Goal: Task Accomplishment & Management: Manage account settings

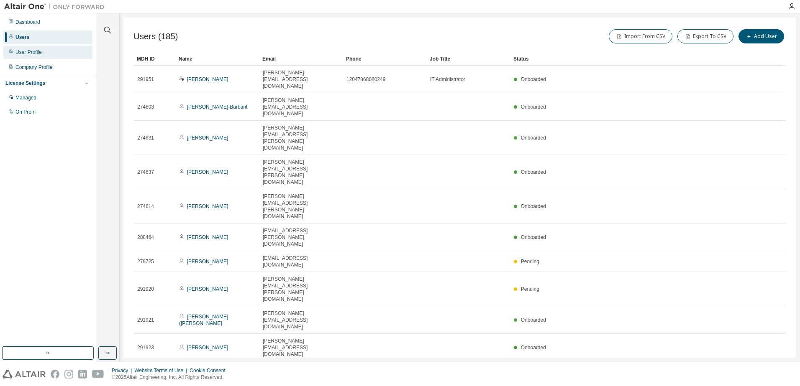
click at [61, 56] on div "User Profile" at bounding box center [47, 52] width 89 height 13
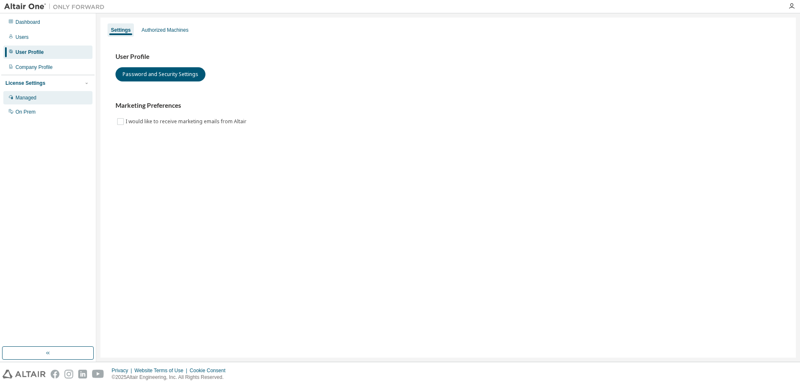
click at [28, 103] on div "Managed" at bounding box center [47, 97] width 89 height 13
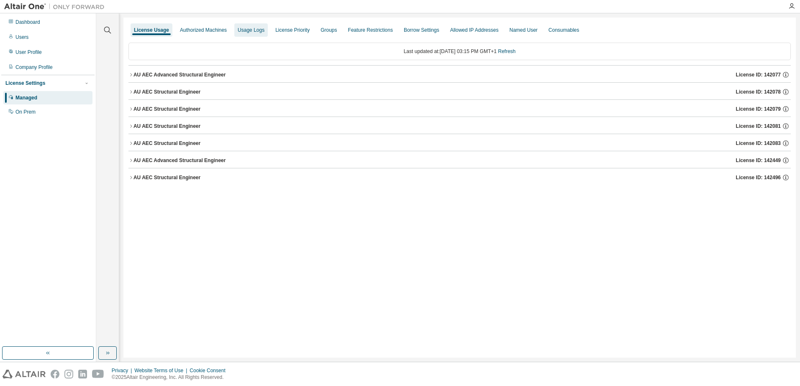
click at [258, 32] on div "Usage Logs" at bounding box center [251, 30] width 27 height 7
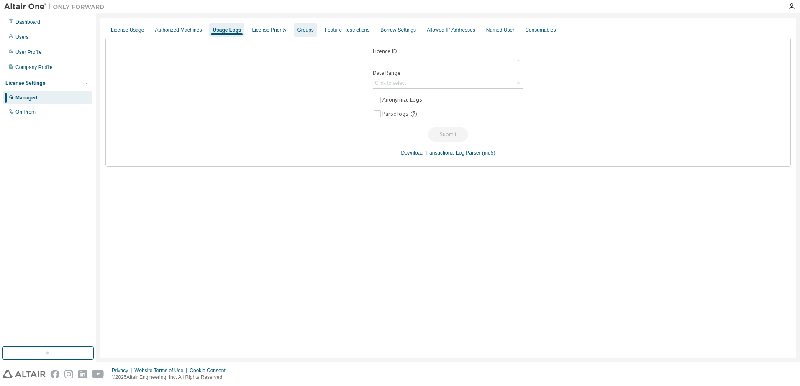
click at [297, 31] on div "Groups" at bounding box center [305, 30] width 16 height 7
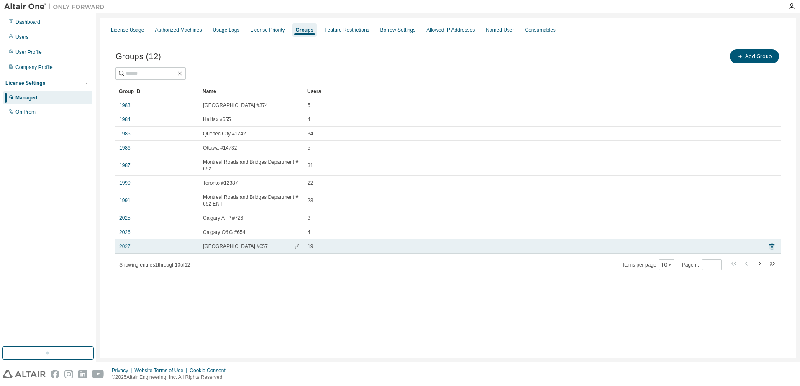
click at [122, 246] on link "2027" at bounding box center [124, 246] width 11 height 7
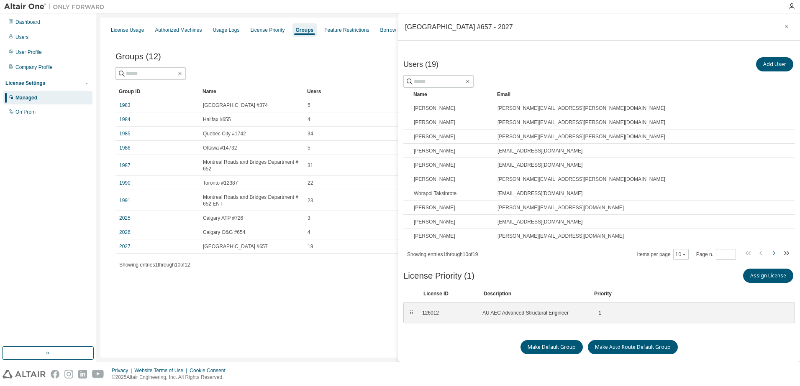
click at [771, 254] on icon "button" at bounding box center [773, 253] width 10 height 10
type input "*"
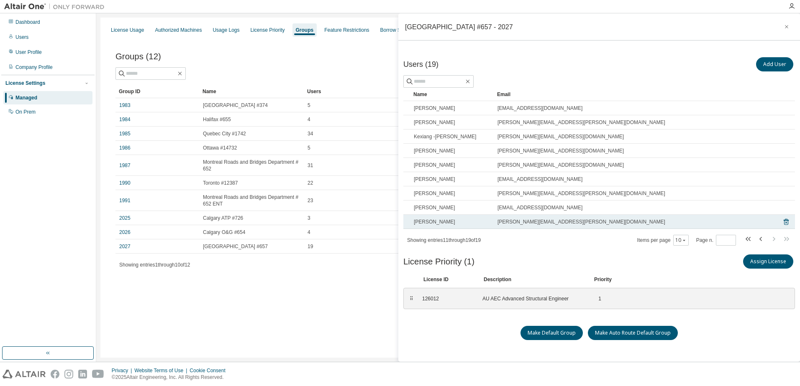
click at [498, 224] on span "arshia.mandegarian@atkinsrealis.com" at bounding box center [581, 222] width 168 height 7
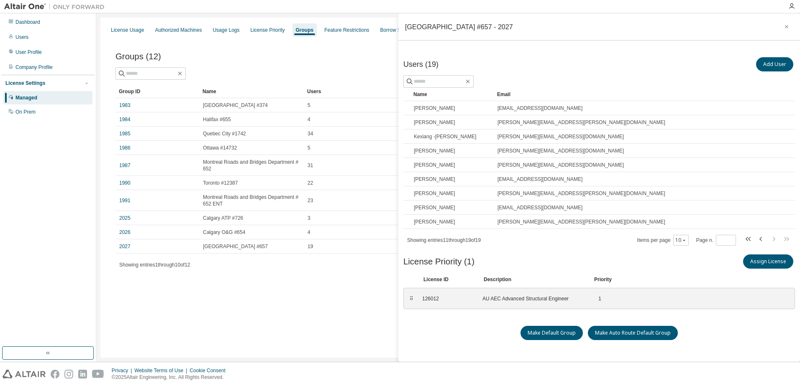
click at [289, 326] on div "License Usage Authorized Machines Usage Logs License Priority Groups Feature Re…" at bounding box center [447, 188] width 695 height 340
click at [783, 27] on icon "button" at bounding box center [786, 26] width 6 height 7
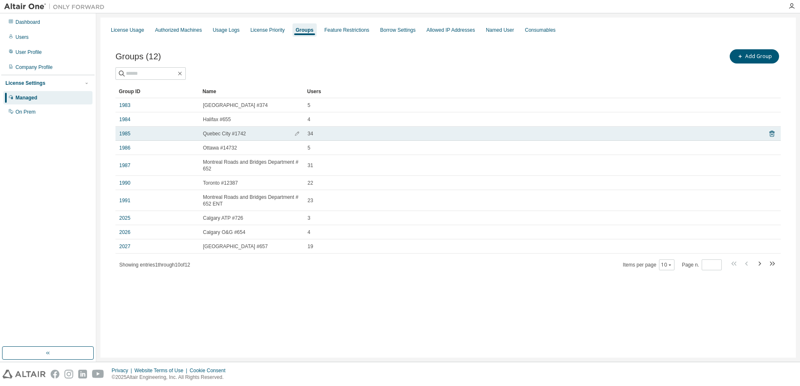
click at [118, 135] on td "1985" at bounding box center [157, 134] width 84 height 14
click at [123, 135] on link "1985" at bounding box center [124, 133] width 11 height 7
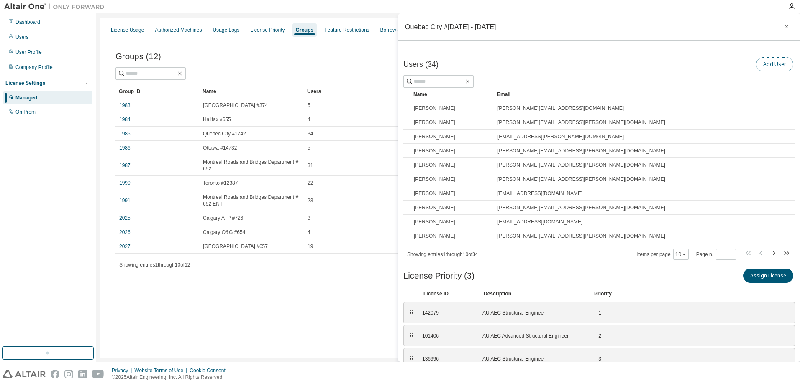
click at [761, 65] on button "Add User" at bounding box center [774, 64] width 37 height 14
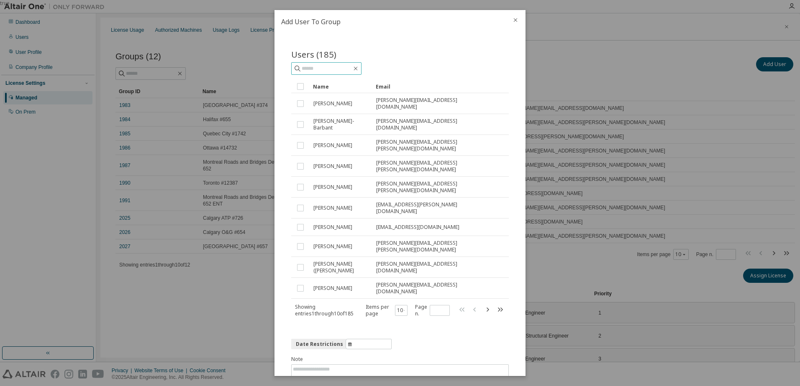
click at [330, 67] on input "text" at bounding box center [327, 68] width 50 height 8
type input "******"
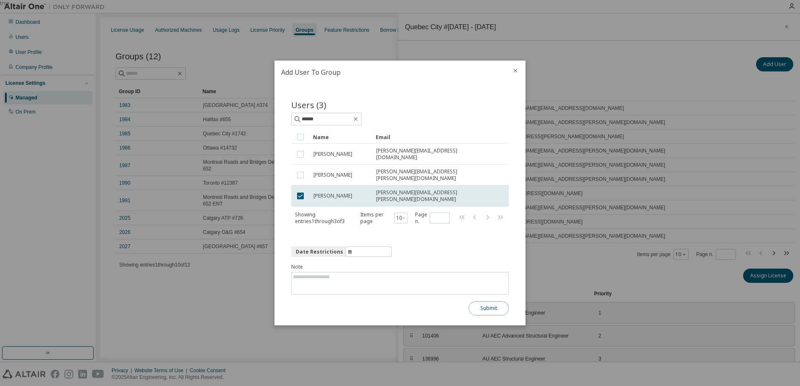
click at [495, 307] on button "Submit" at bounding box center [488, 309] width 40 height 14
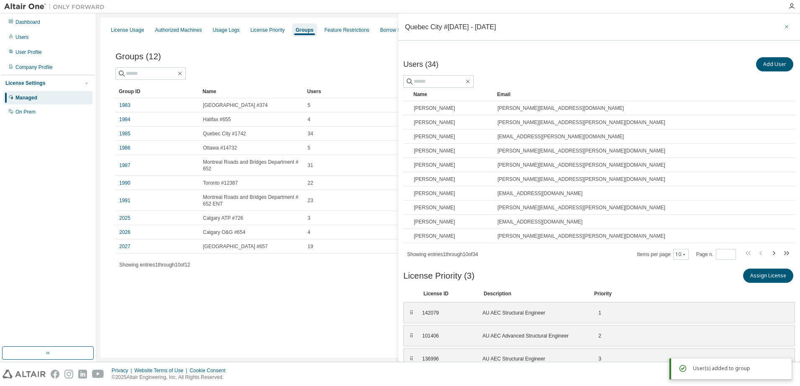
click at [783, 27] on icon "button" at bounding box center [786, 26] width 6 height 7
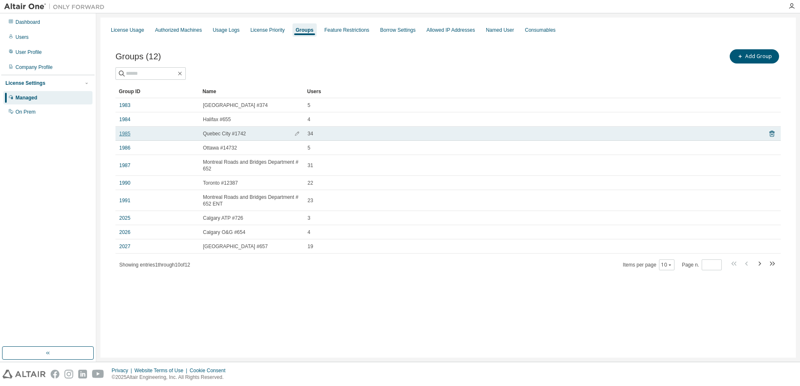
click at [124, 134] on link "1985" at bounding box center [124, 133] width 11 height 7
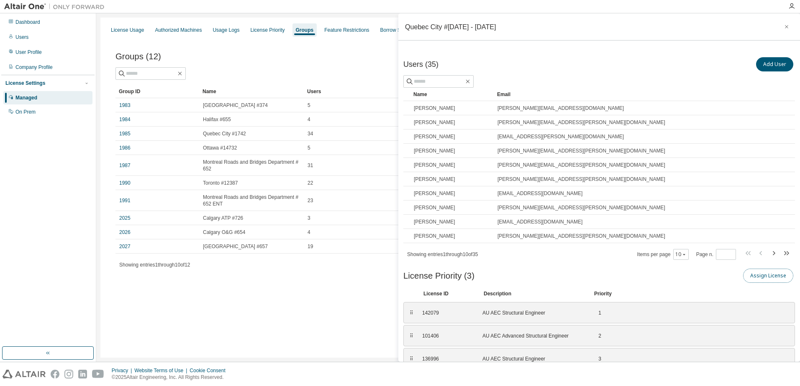
click at [749, 282] on button "Assign License" at bounding box center [768, 276] width 50 height 14
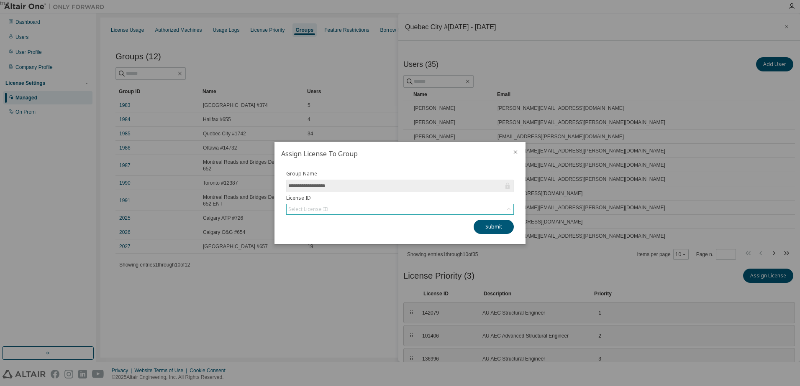
click at [389, 210] on div "Select License ID" at bounding box center [399, 209] width 227 height 10
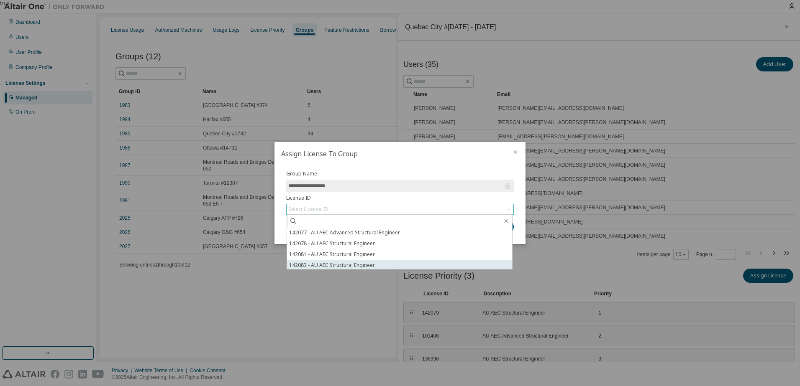
scroll to position [23, 0]
click at [383, 152] on h2 "Assign License To Group" at bounding box center [389, 153] width 231 height 23
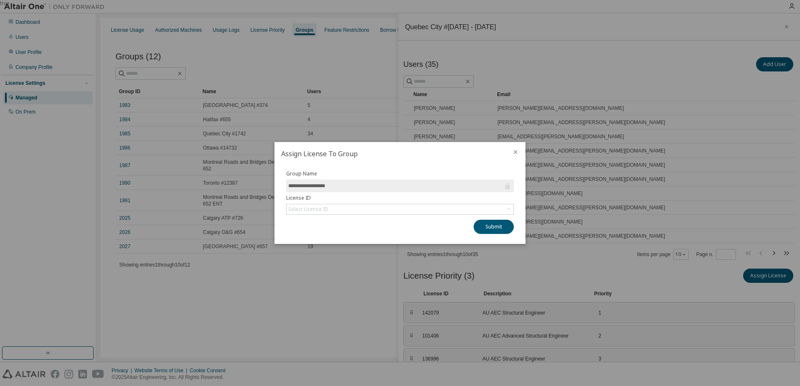
click at [337, 305] on div "true" at bounding box center [400, 193] width 800 height 386
click at [516, 154] on icon "close" at bounding box center [515, 152] width 7 height 7
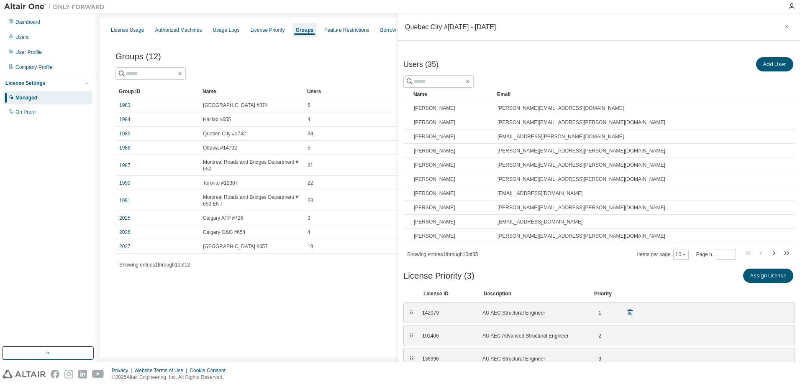
click at [567, 314] on div "AU AEC Structural Engineer" at bounding box center [532, 313] width 100 height 7
click at [407, 317] on div "⠿ 142079 AU AEC Structural Engineer 1" at bounding box center [598, 312] width 391 height 21
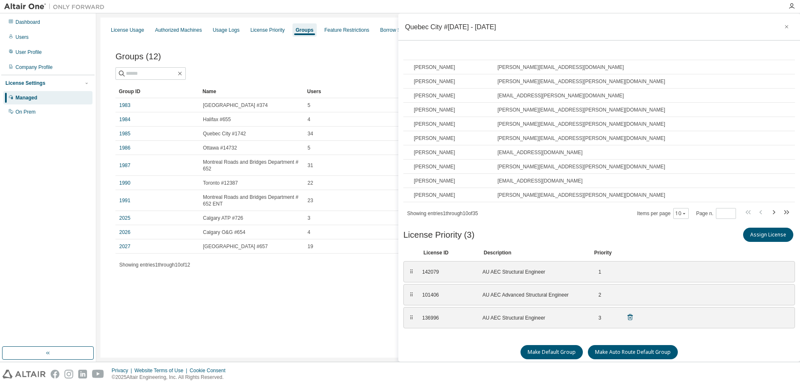
scroll to position [43, 0]
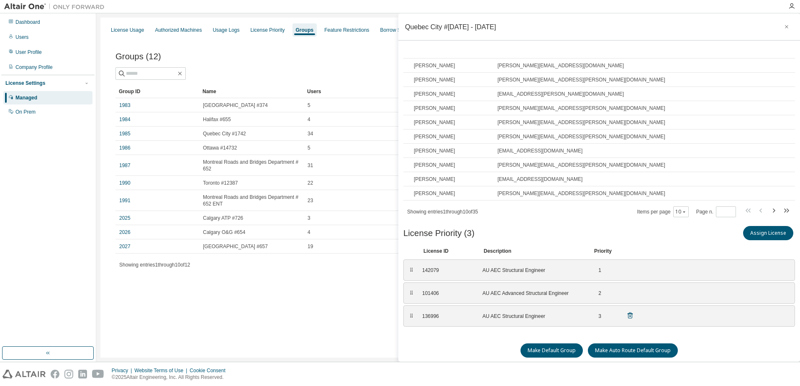
click at [521, 314] on div "AU AEC Structural Engineer" at bounding box center [532, 316] width 100 height 7
click at [521, 301] on div "⠿ 101406 AU AEC Advanced Structural Engineer 2" at bounding box center [598, 293] width 391 height 21
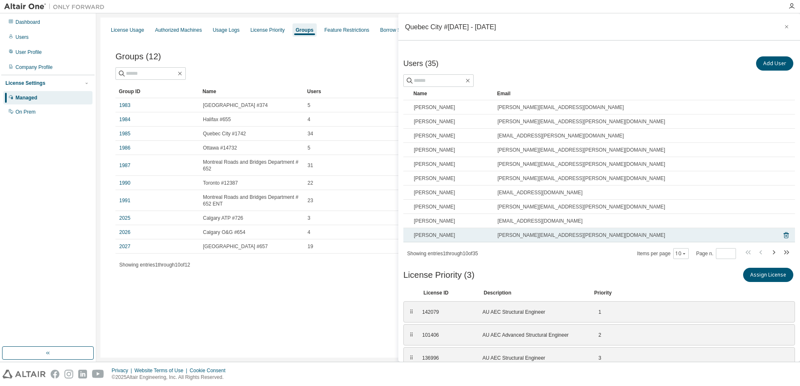
scroll to position [0, 0]
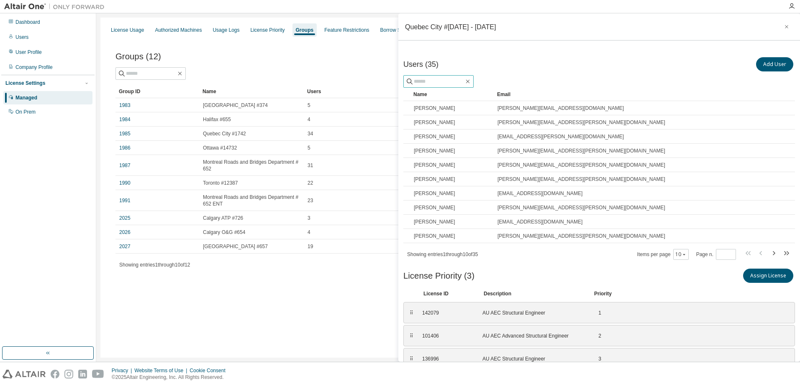
click at [447, 81] on input "text" at bounding box center [439, 81] width 50 height 8
paste input "**********"
type input "**********"
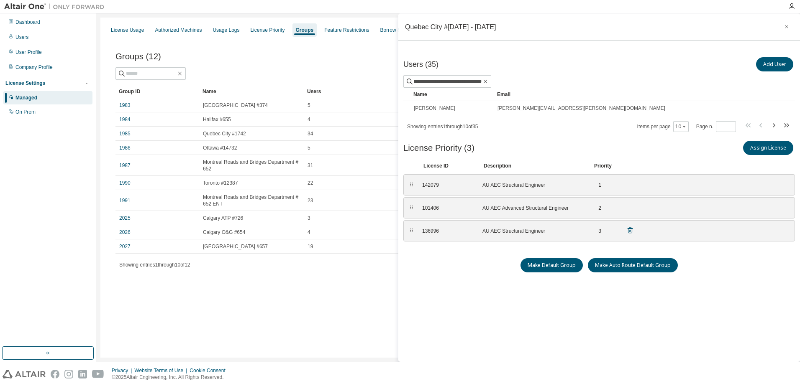
scroll to position [0, 0]
click at [432, 187] on div "142079" at bounding box center [447, 185] width 50 height 7
copy div "142079"
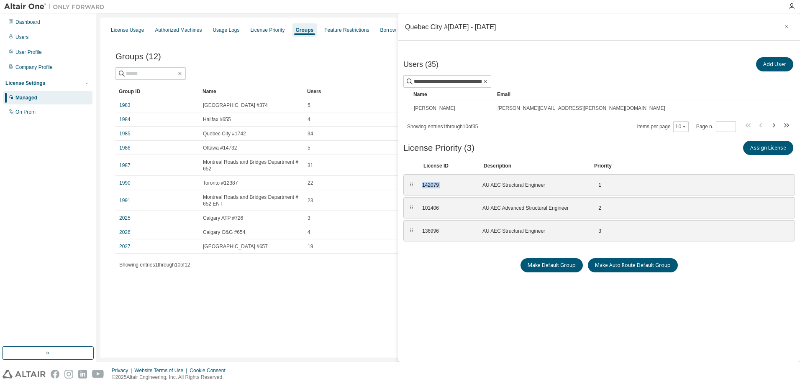
click at [314, 281] on div "Groups (12) Add Group Clear Load Save Save As Field Operator Value Select filte…" at bounding box center [447, 165] width 685 height 255
click at [783, 30] on icon "button" at bounding box center [786, 26] width 6 height 7
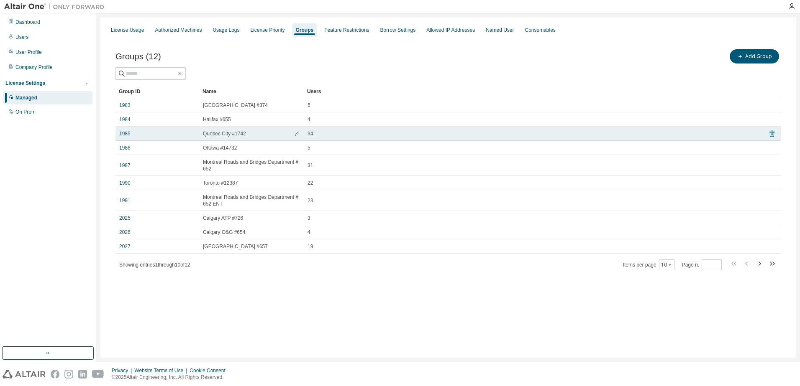
click at [119, 132] on td "1985" at bounding box center [157, 134] width 84 height 14
click at [127, 135] on link "1985" at bounding box center [124, 133] width 11 height 7
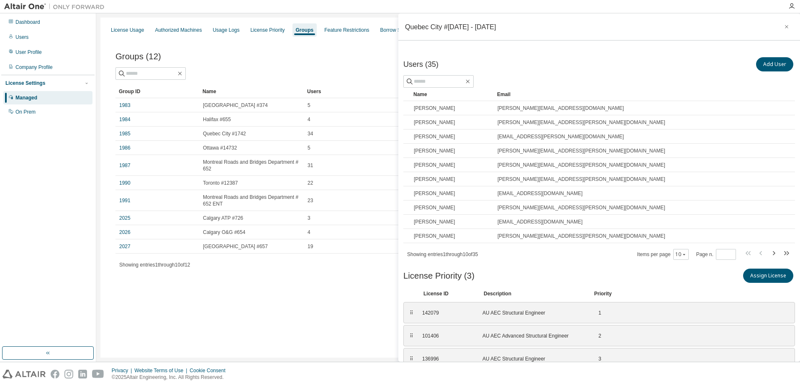
click at [203, 294] on div "License Usage Authorized Machines Usage Logs License Priority Groups Feature Re…" at bounding box center [447, 188] width 695 height 340
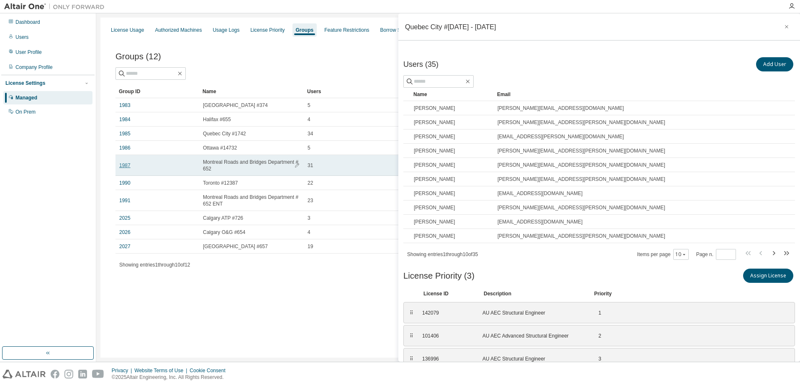
click at [124, 167] on link "1987" at bounding box center [124, 165] width 11 height 7
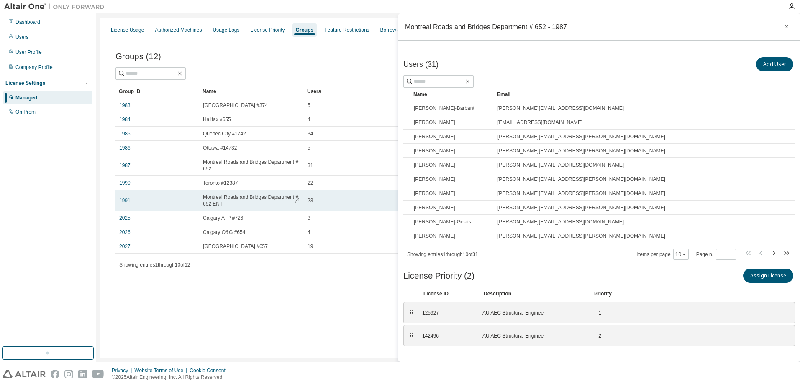
click at [124, 199] on link "1991" at bounding box center [124, 200] width 11 height 7
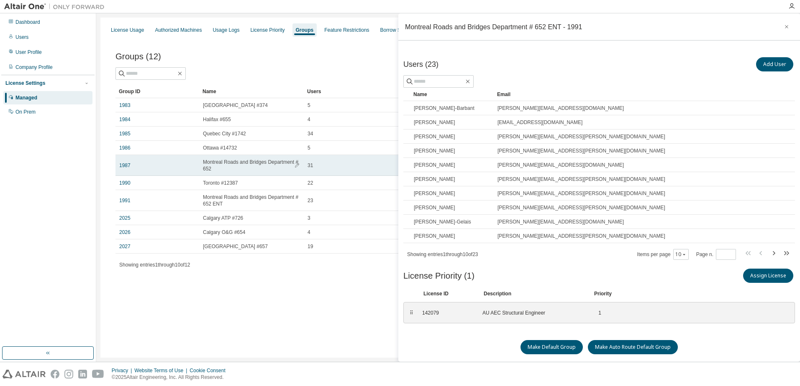
click at [128, 169] on td "1987" at bounding box center [157, 165] width 84 height 21
click at [128, 165] on link "1987" at bounding box center [124, 165] width 11 height 7
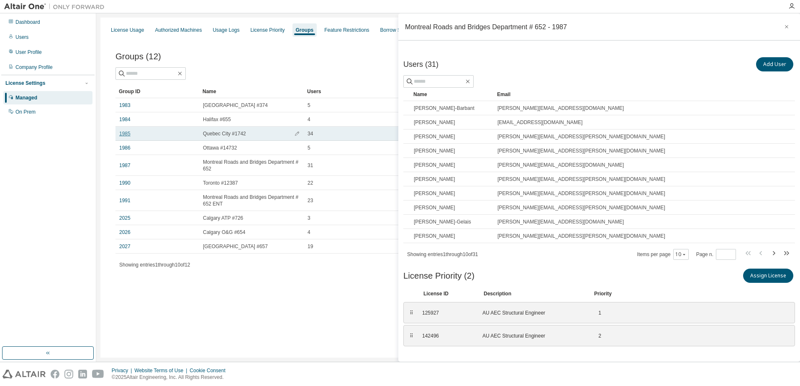
click at [126, 135] on link "1985" at bounding box center [124, 133] width 11 height 7
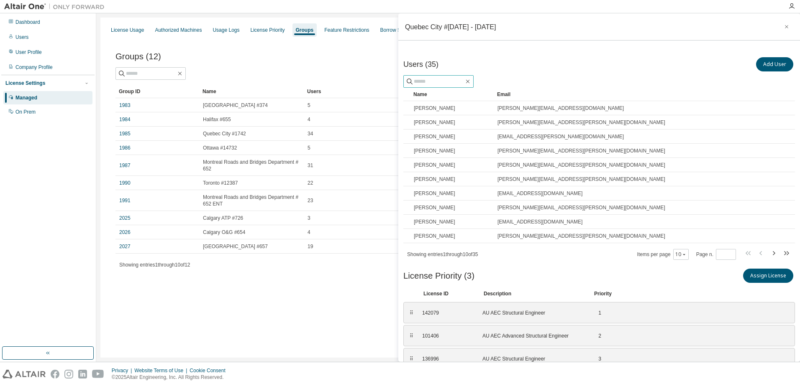
click at [434, 82] on input "text" at bounding box center [439, 81] width 50 height 8
type input "*"
type input "******"
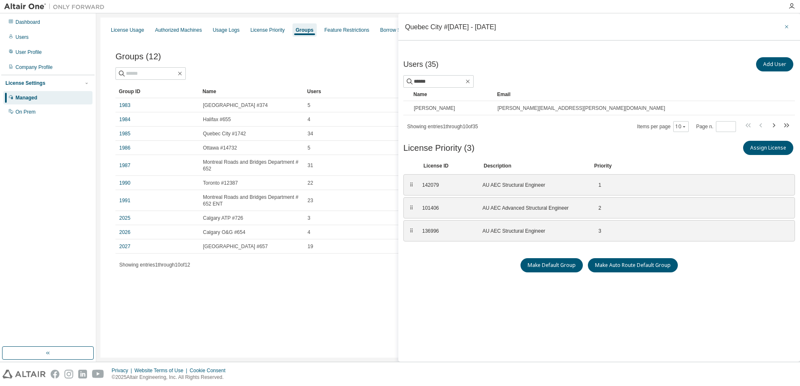
click at [779, 24] on button "button" at bounding box center [785, 26] width 13 height 13
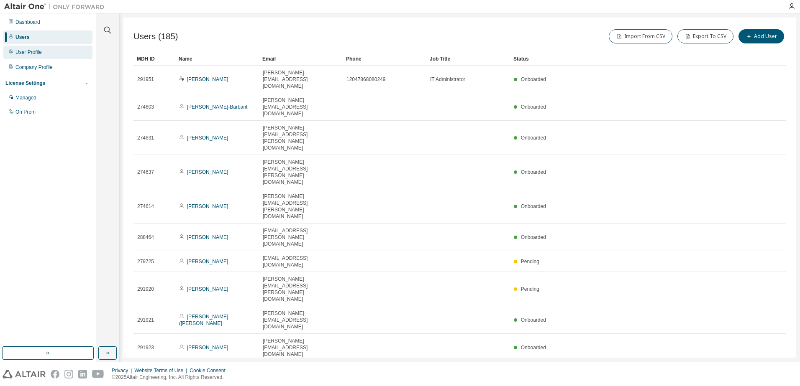
click at [23, 55] on div "User Profile" at bounding box center [28, 52] width 26 height 7
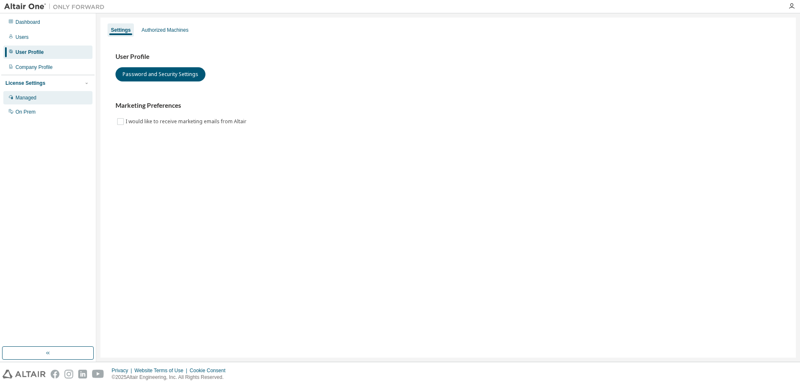
click at [44, 97] on div "Managed" at bounding box center [47, 97] width 89 height 13
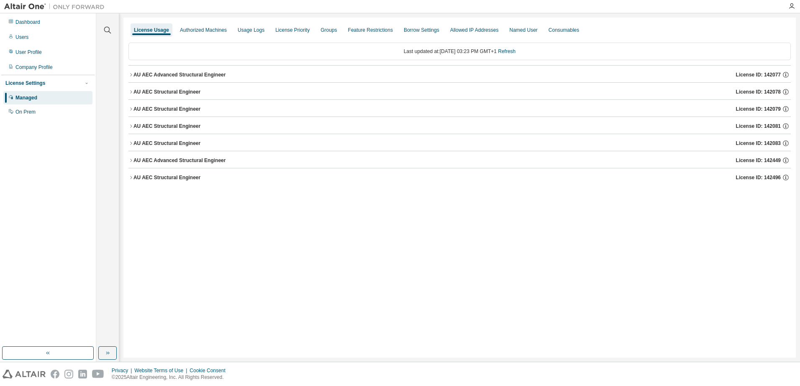
click at [130, 109] on icon "button" at bounding box center [130, 109] width 5 height 5
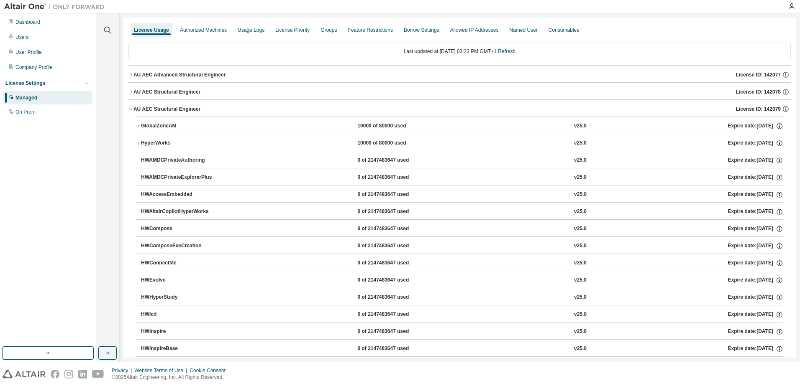
click at [130, 109] on icon "button" at bounding box center [130, 110] width 3 height 2
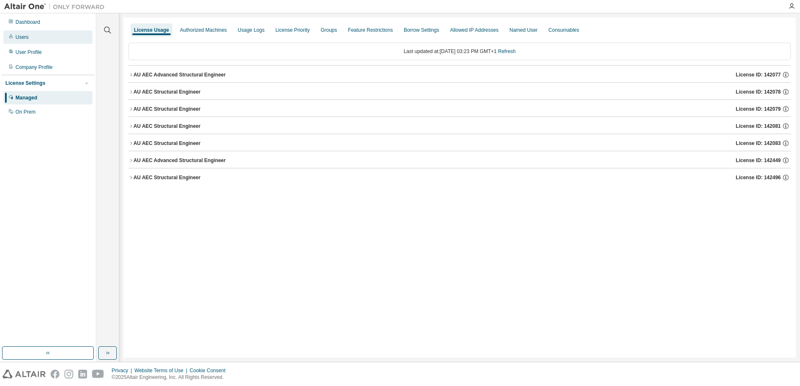
click at [30, 35] on div "Users" at bounding box center [47, 37] width 89 height 13
